Goal: Task Accomplishment & Management: Manage account settings

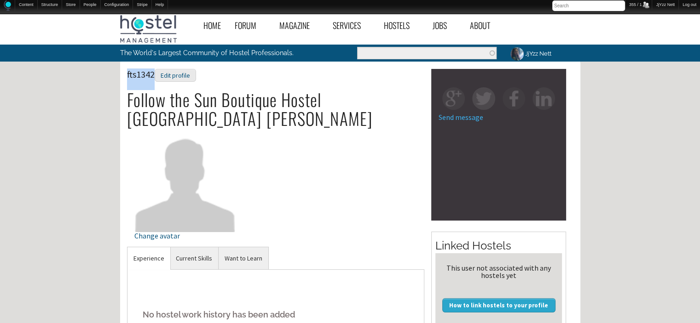
drag, startPoint x: 153, startPoint y: 73, endPoint x: 117, endPoint y: 71, distance: 35.4
click at [117, 71] on div "Home Forum « Back Forum Forums Index « Back Forums Index New Posts Recent Activ…" at bounding box center [350, 316] width 700 height 615
copy span "fts1342"
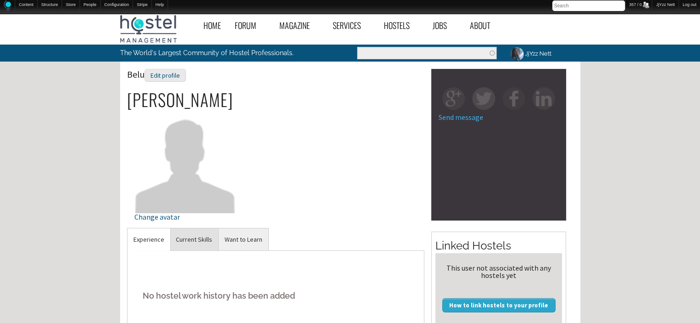
click at [190, 231] on link "Current Skills" at bounding box center [194, 240] width 48 height 23
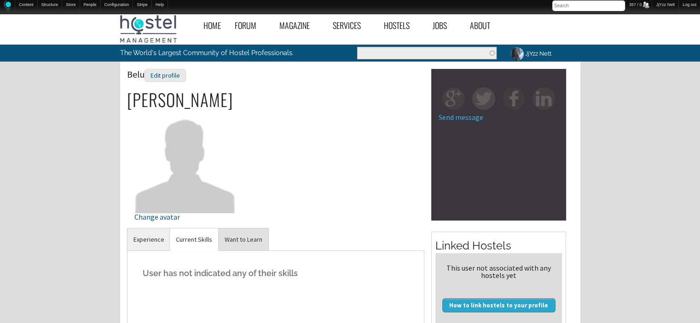
click at [243, 245] on link "Want to Learn" at bounding box center [243, 240] width 50 height 23
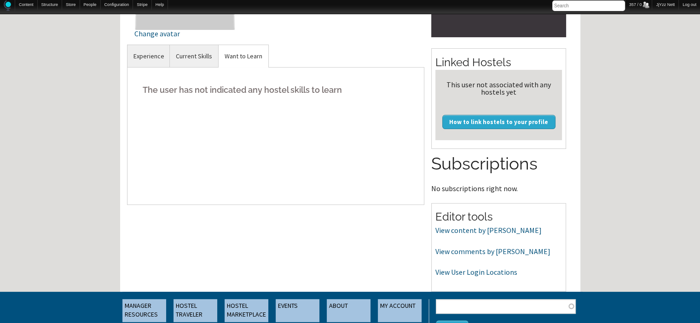
scroll to position [184, 0]
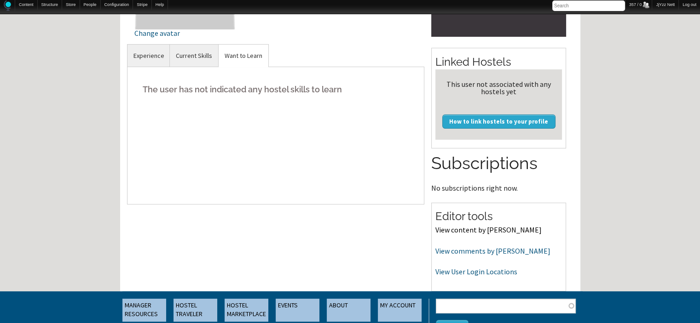
click at [468, 230] on link "View content by [PERSON_NAME]" at bounding box center [488, 229] width 106 height 9
click at [452, 250] on link "View comments by [PERSON_NAME]" at bounding box center [492, 251] width 115 height 9
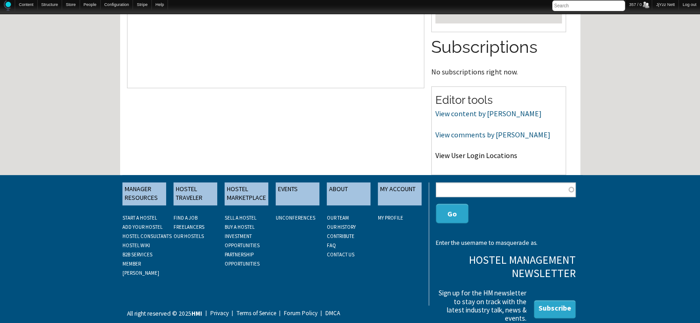
click at [492, 153] on link "View User Login Locations" at bounding box center [476, 155] width 82 height 9
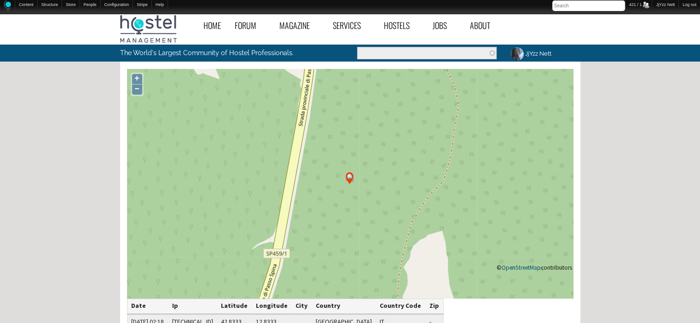
scroll to position [244, 0]
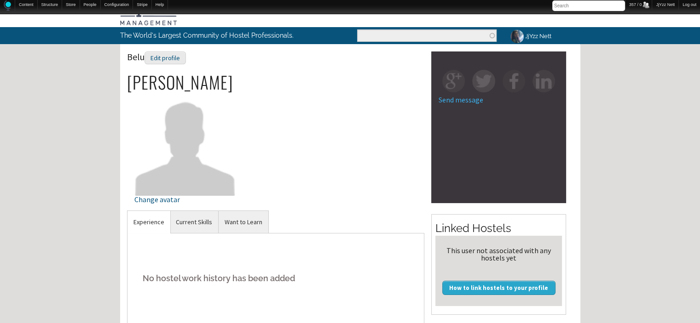
scroll to position [17, 0]
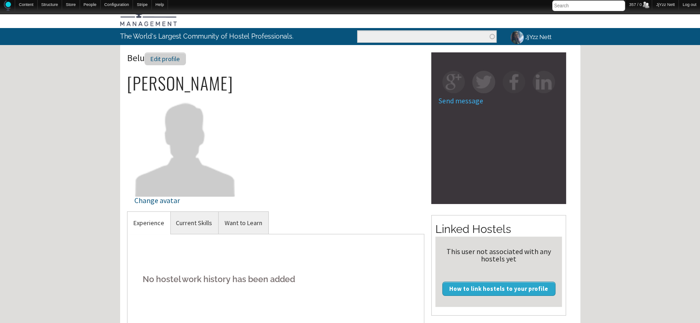
click at [172, 57] on div "Edit profile" at bounding box center [164, 58] width 41 height 13
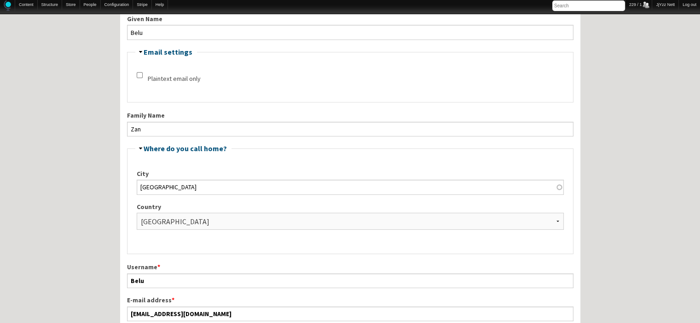
scroll to position [232, 0]
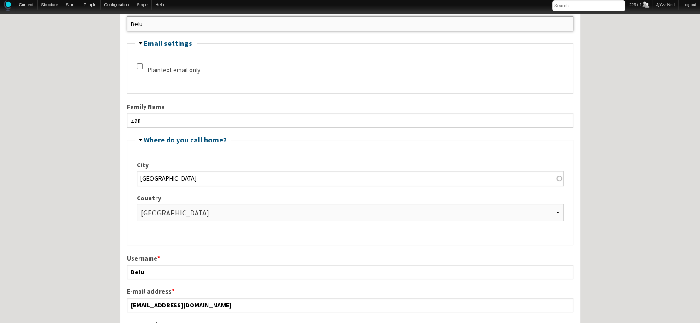
drag, startPoint x: 157, startPoint y: 18, endPoint x: 128, endPoint y: 22, distance: 29.7
click at [128, 22] on input "Belu" at bounding box center [350, 23] width 446 height 15
